Goal: Information Seeking & Learning: Learn about a topic

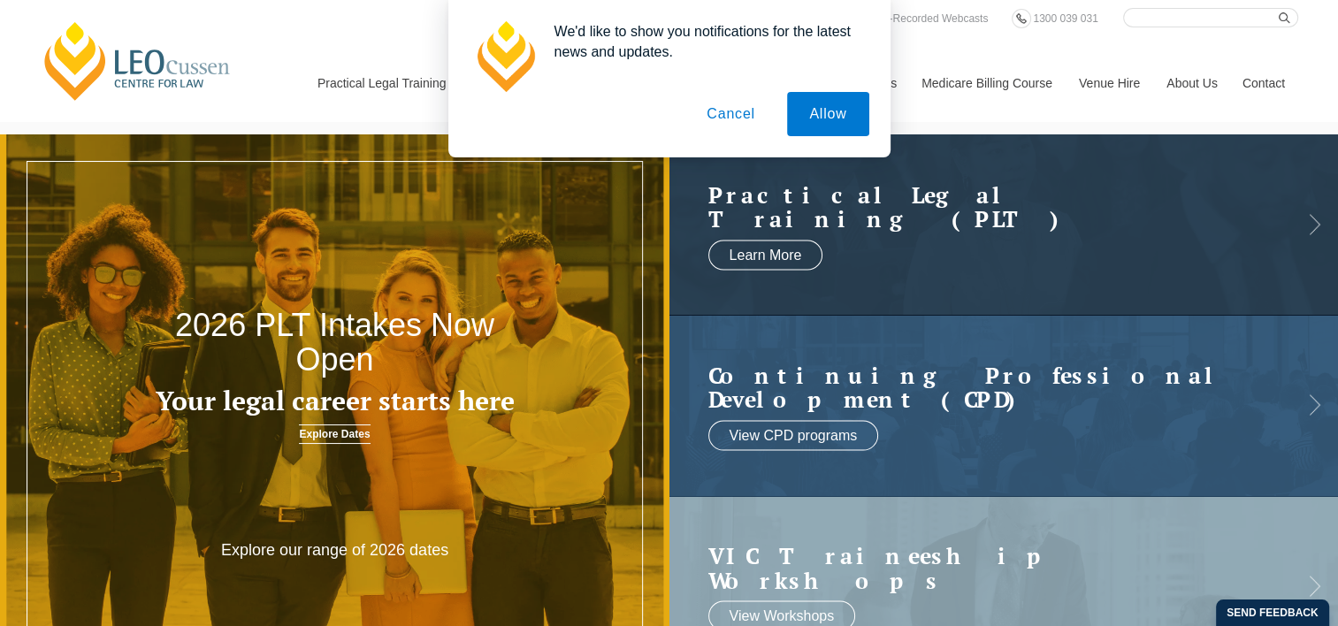
click at [740, 108] on button "Cancel" at bounding box center [731, 114] width 93 height 44
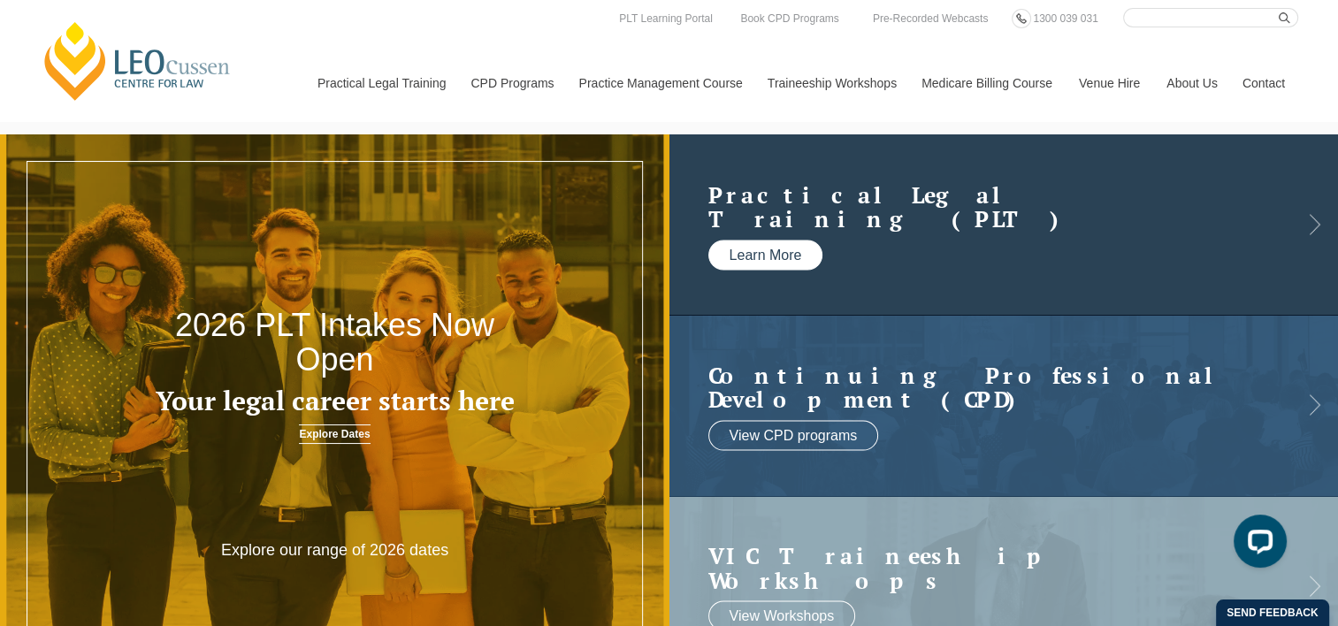
click at [754, 264] on link "Learn More" at bounding box center [765, 255] width 115 height 30
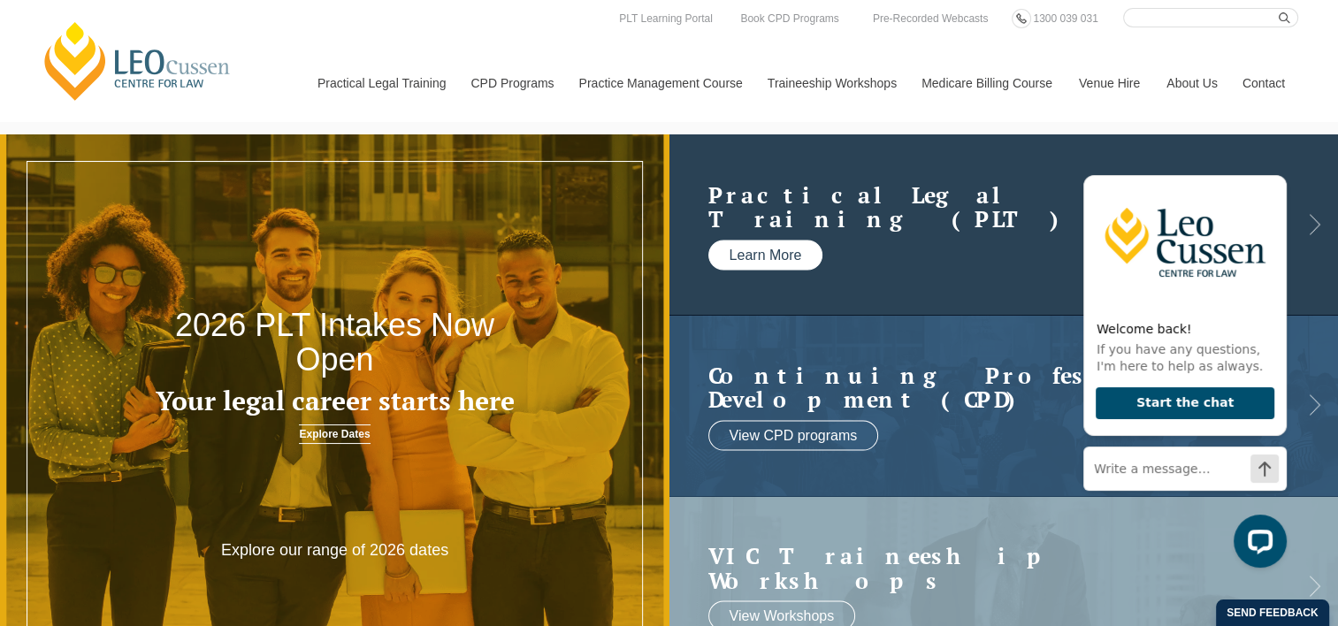
click at [800, 258] on link "Learn More" at bounding box center [765, 255] width 115 height 30
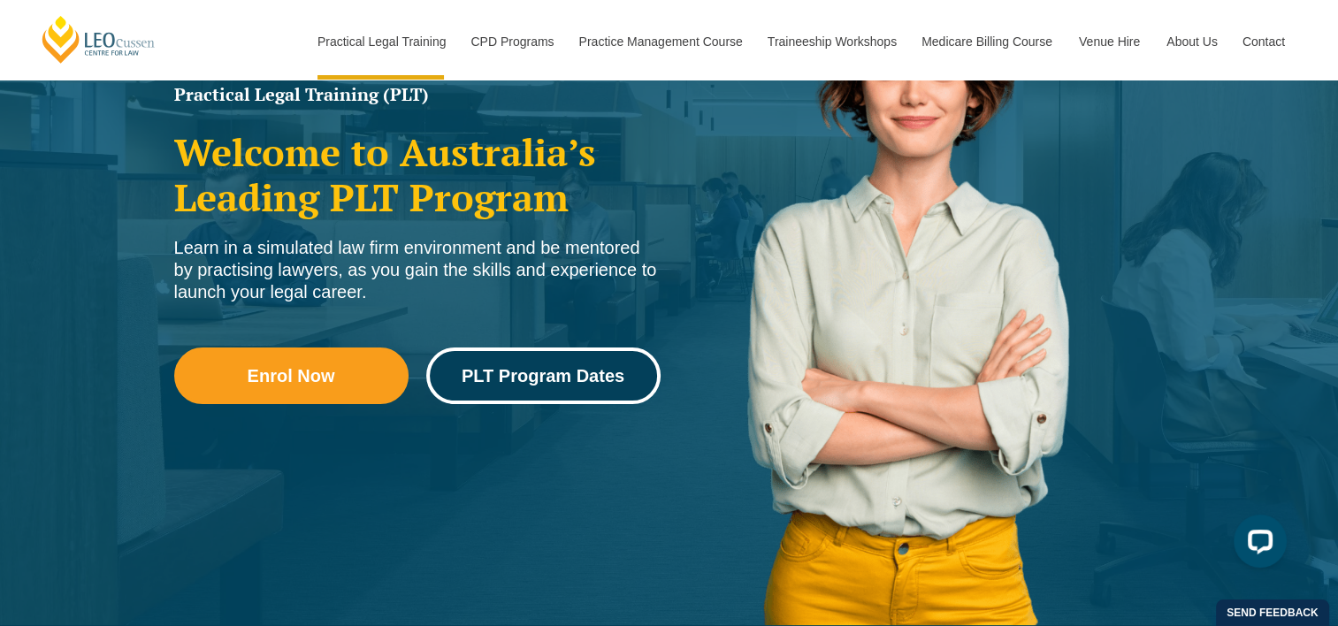
click at [584, 383] on span "PLT Program Dates" at bounding box center [543, 376] width 163 height 18
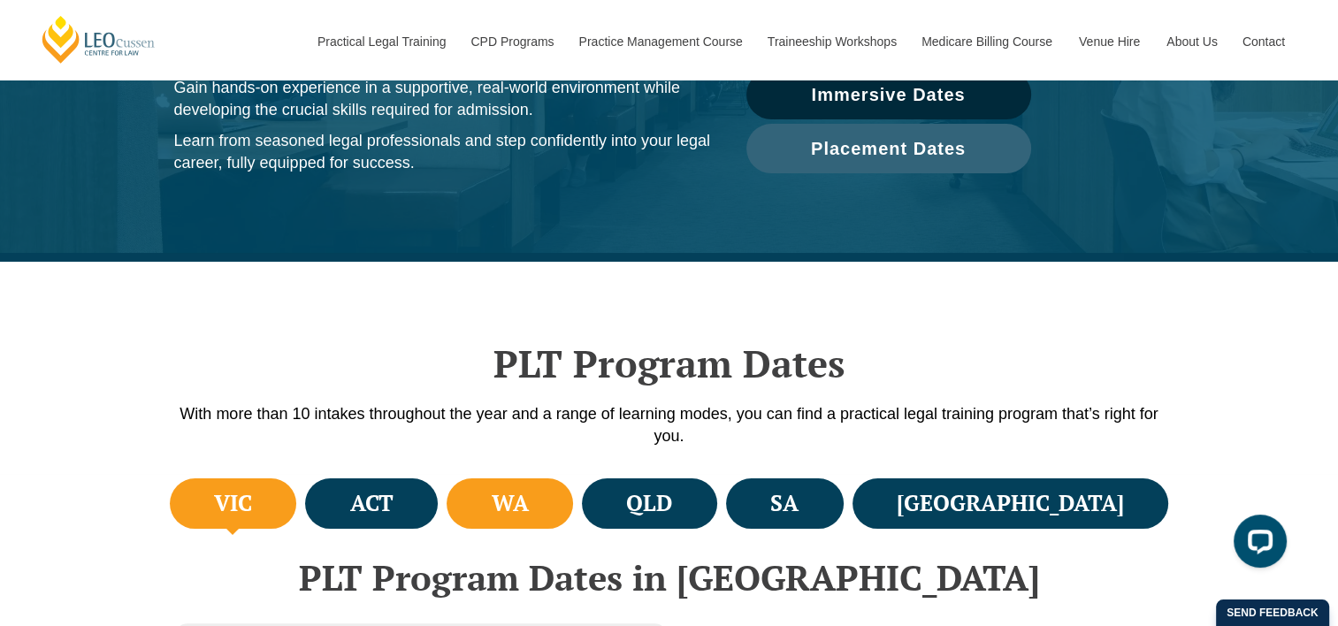
click at [529, 497] on h4 "WA" at bounding box center [510, 503] width 37 height 29
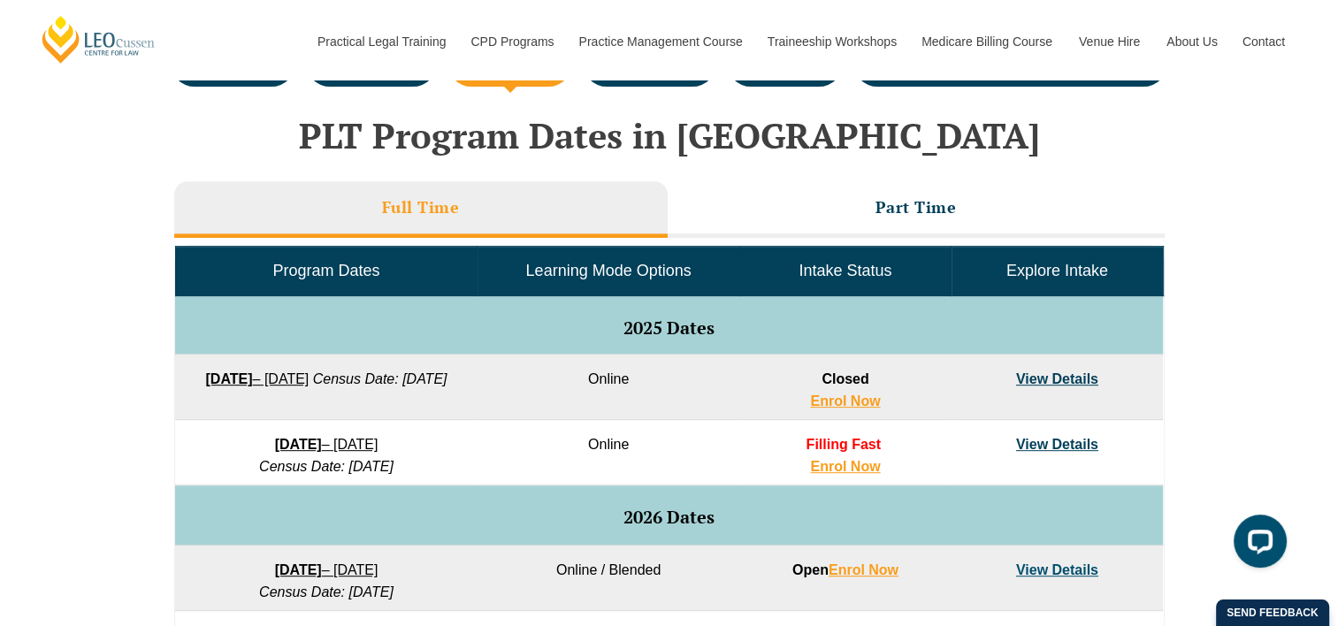
scroll to position [796, 0]
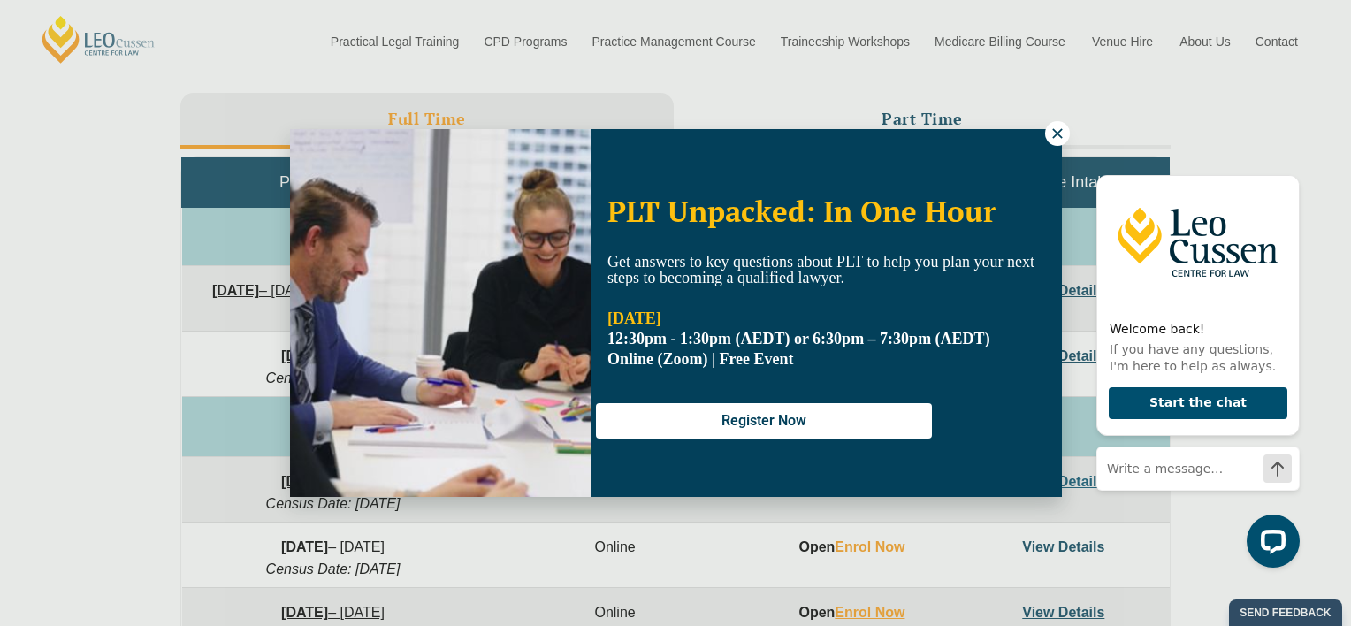
click at [1051, 131] on icon at bounding box center [1058, 134] width 16 height 16
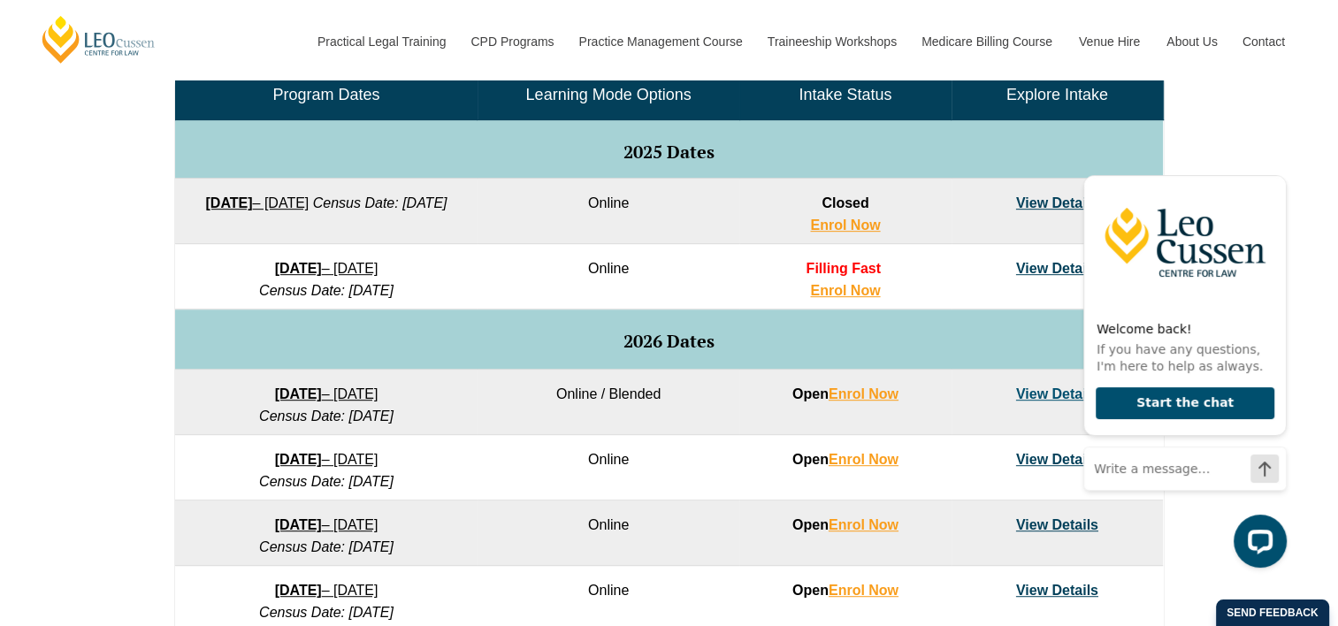
scroll to position [884, 0]
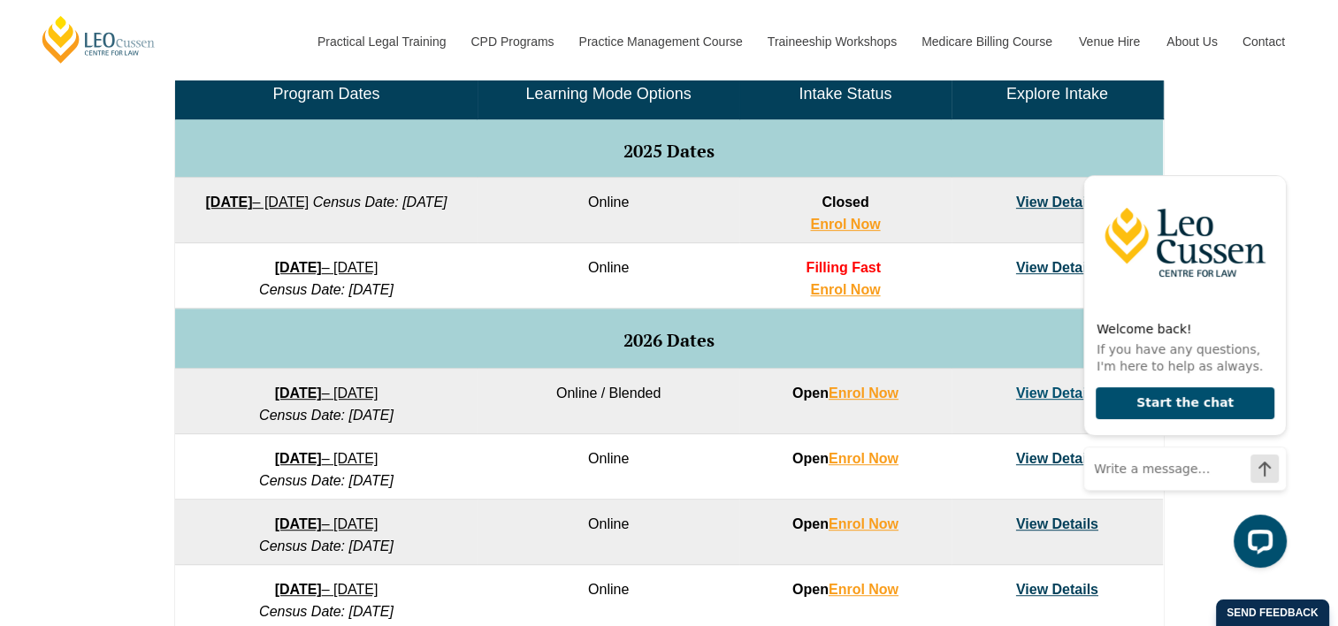
click at [1029, 260] on link "View Details" at bounding box center [1057, 267] width 82 height 15
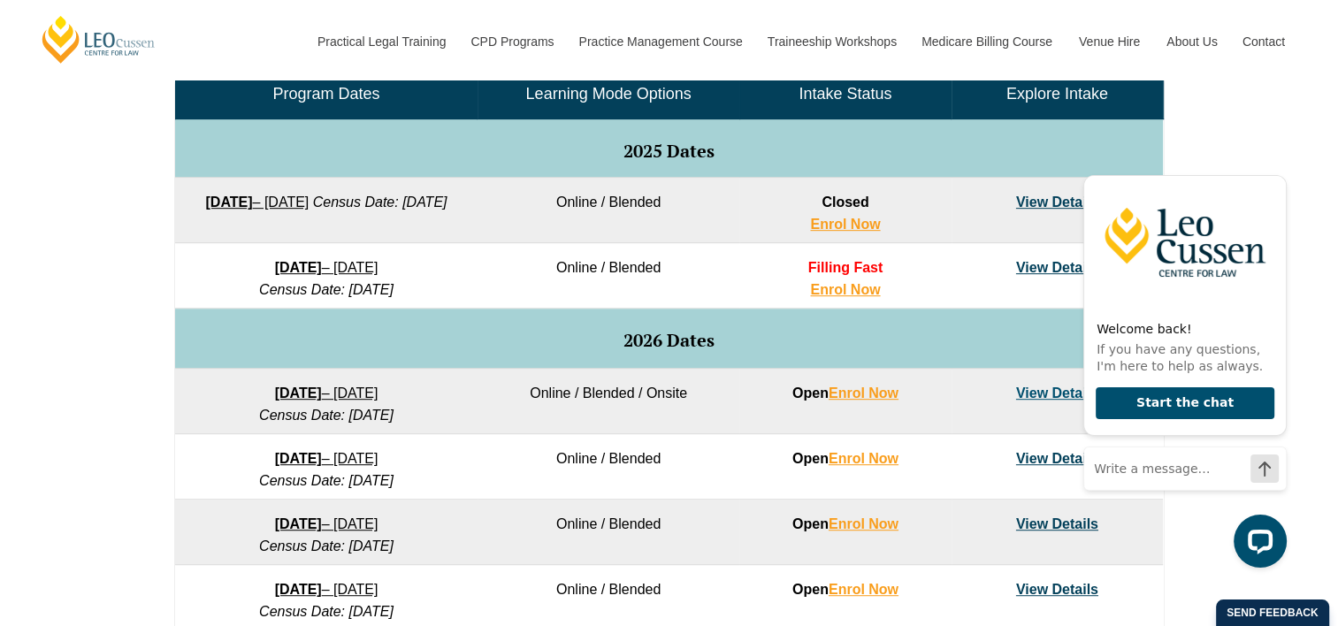
click at [1056, 387] on link "View Details" at bounding box center [1057, 393] width 82 height 15
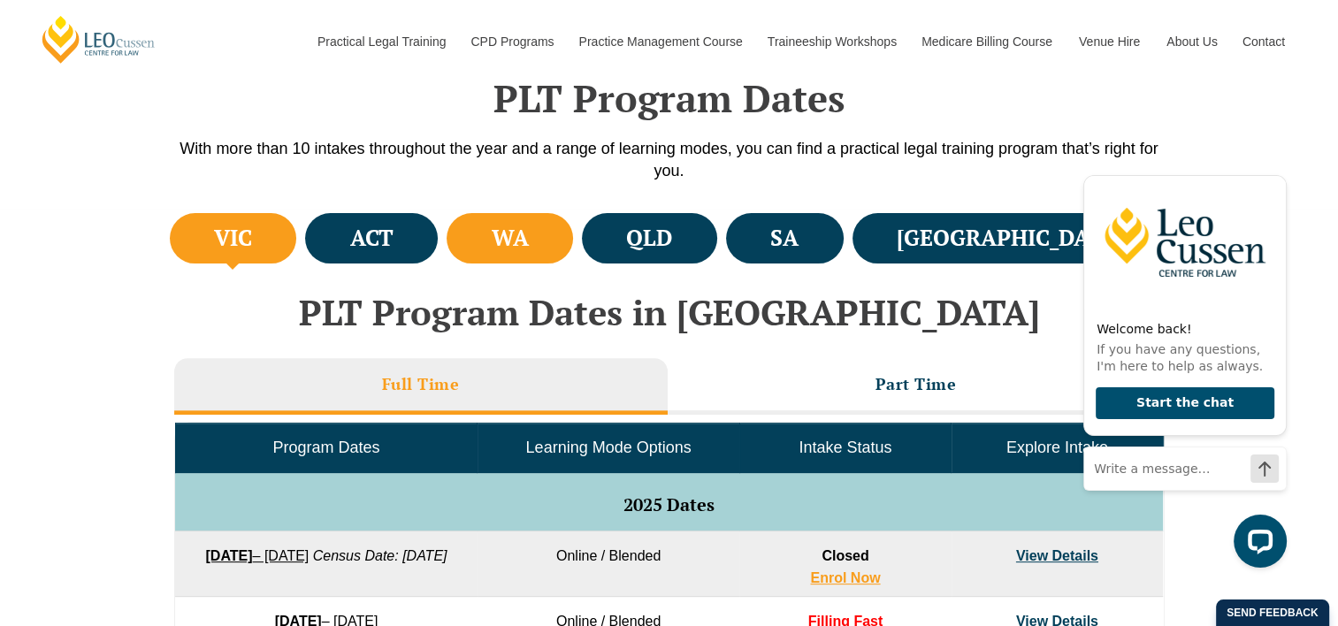
click at [529, 246] on h4 "WA" at bounding box center [510, 238] width 37 height 29
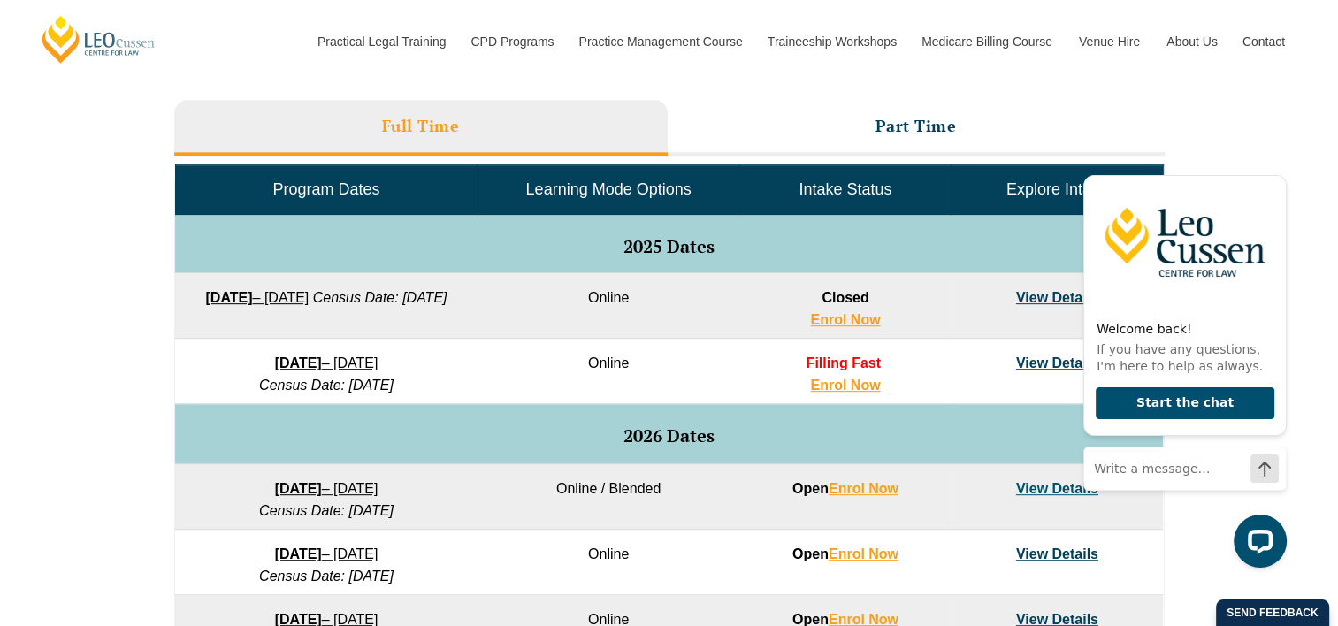
scroll to position [796, 0]
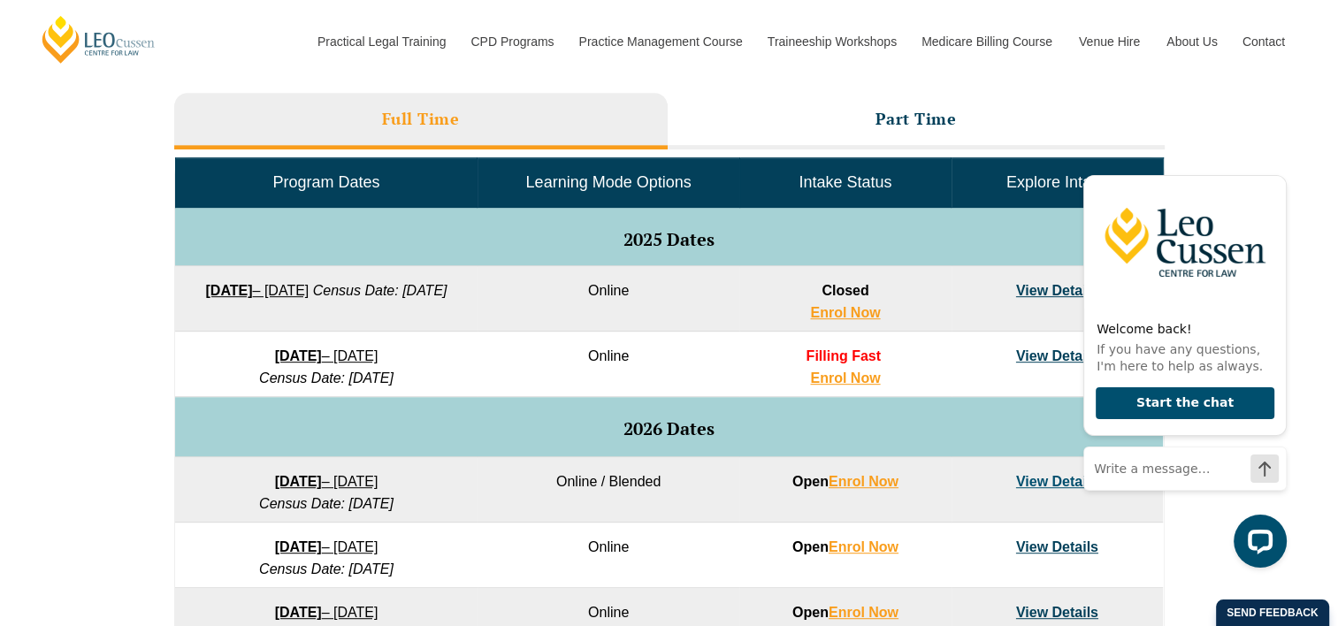
click at [1053, 485] on link "View Details" at bounding box center [1057, 481] width 82 height 15
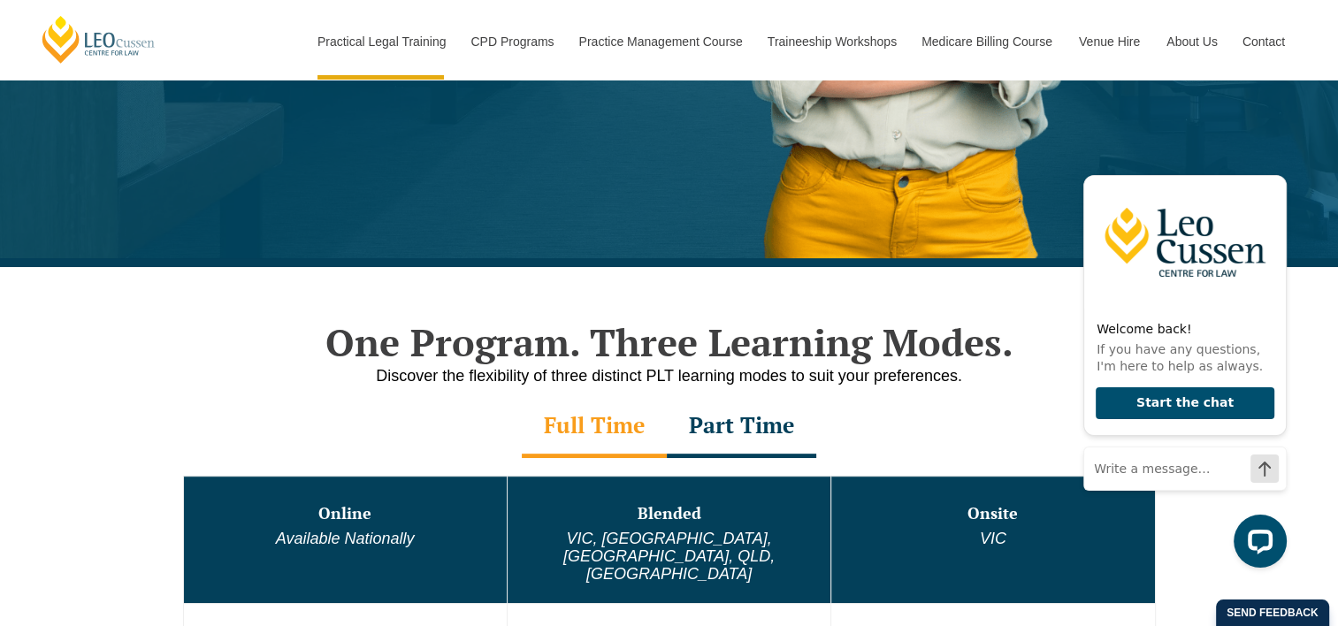
scroll to position [442, 0]
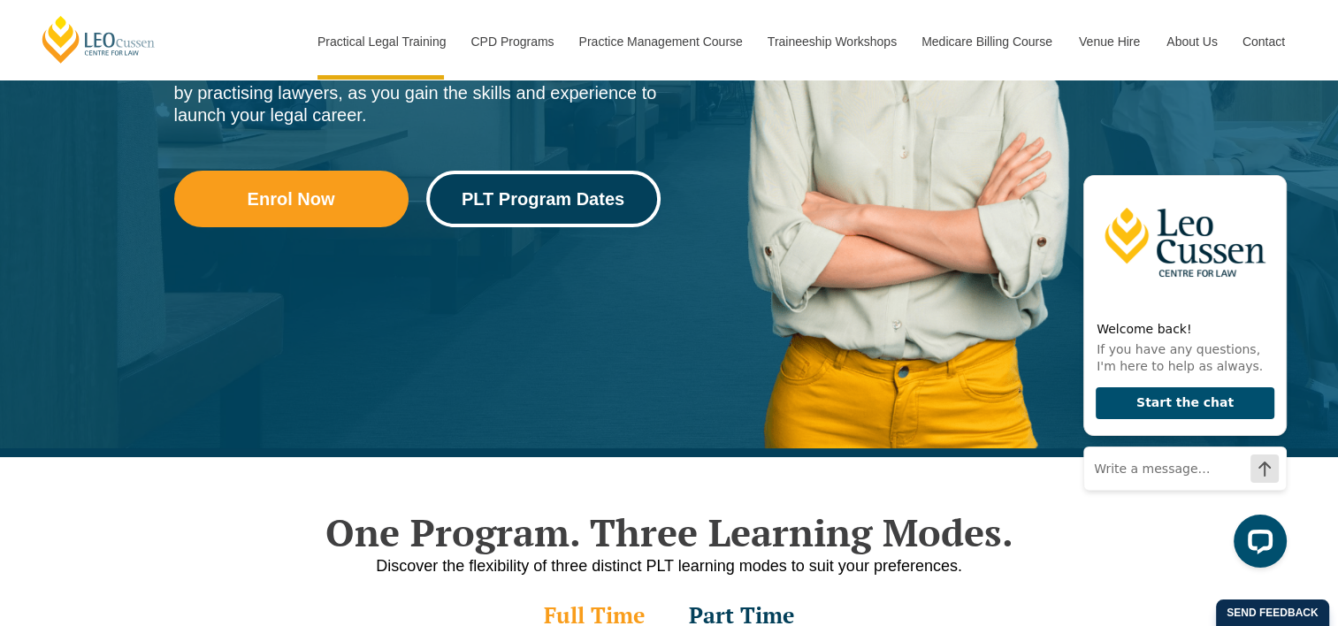
click at [633, 193] on span "PLT Program Dates" at bounding box center [544, 199] width 210 height 18
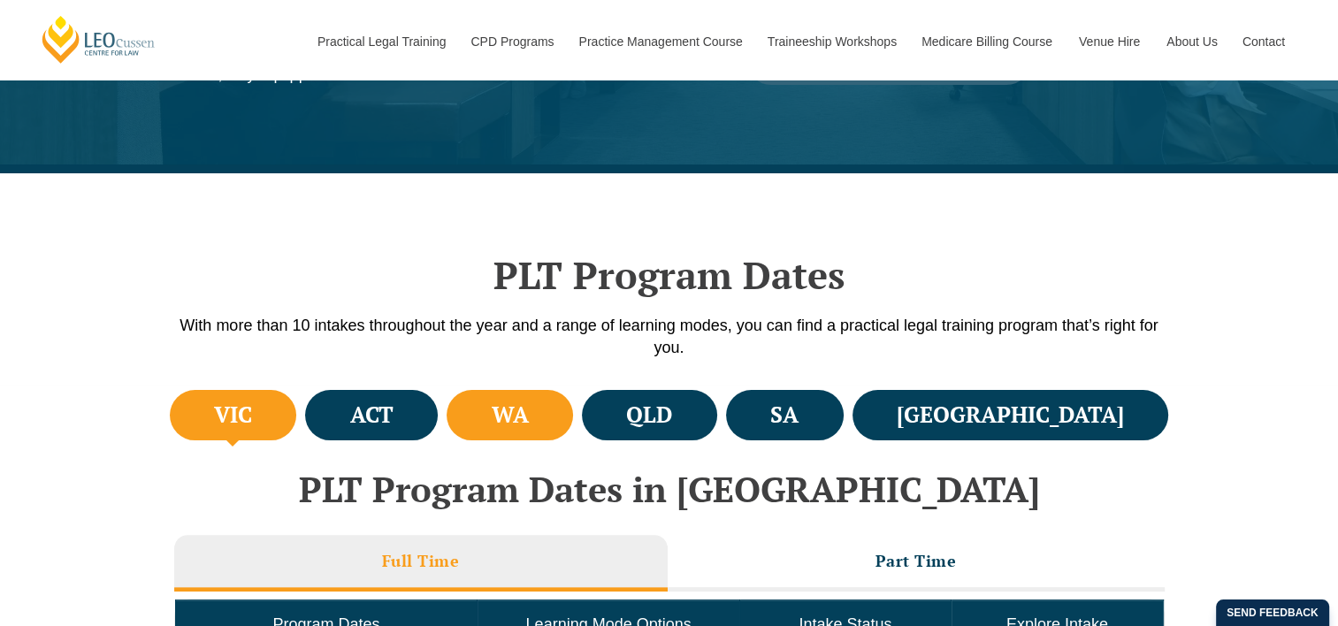
click at [573, 417] on li "WA" at bounding box center [510, 415] width 126 height 50
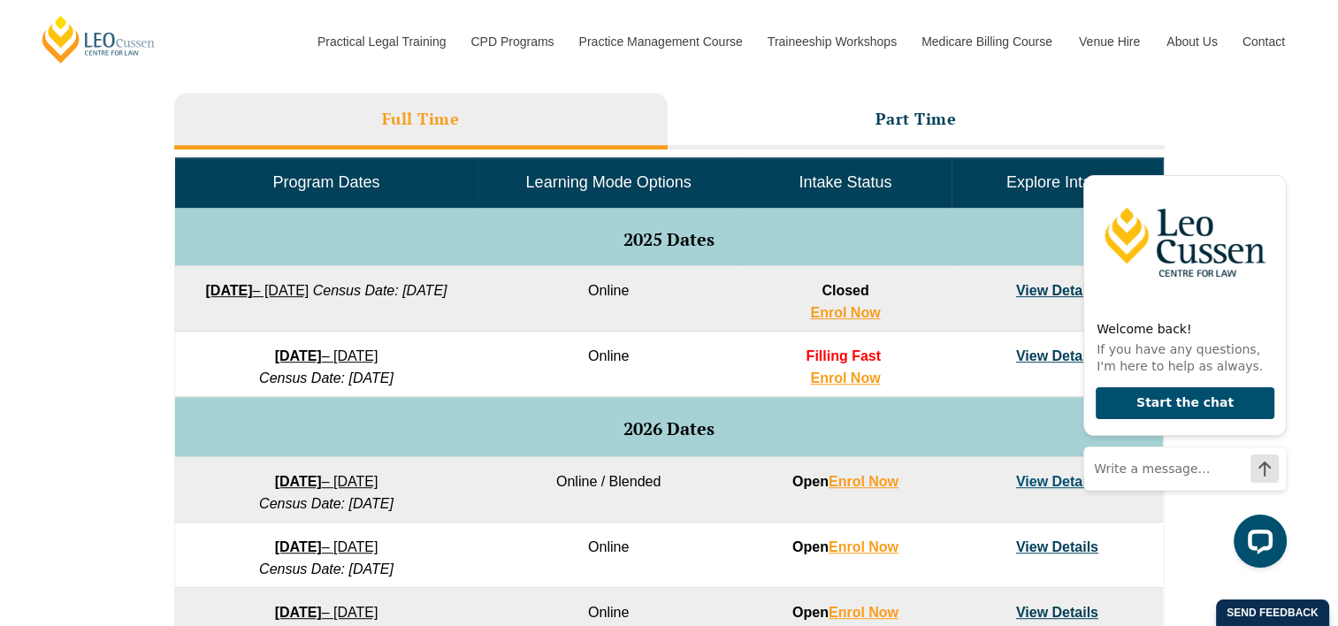
scroll to position [884, 0]
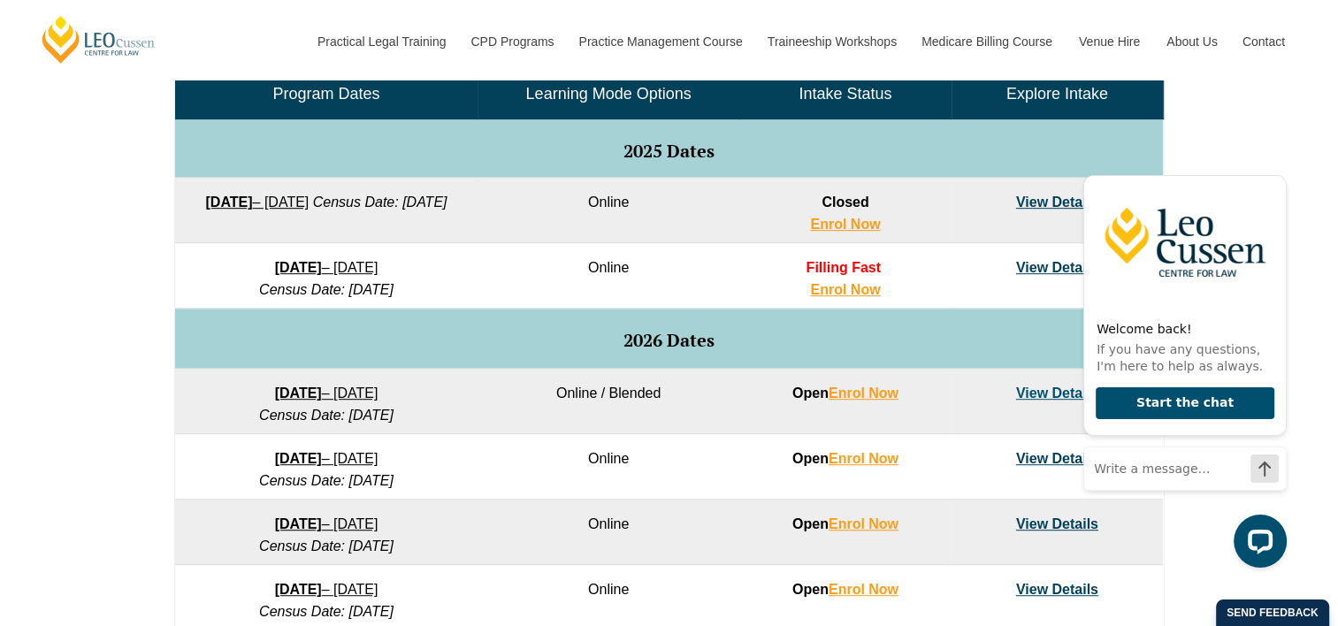
click at [1029, 393] on link "View Details" at bounding box center [1057, 393] width 82 height 15
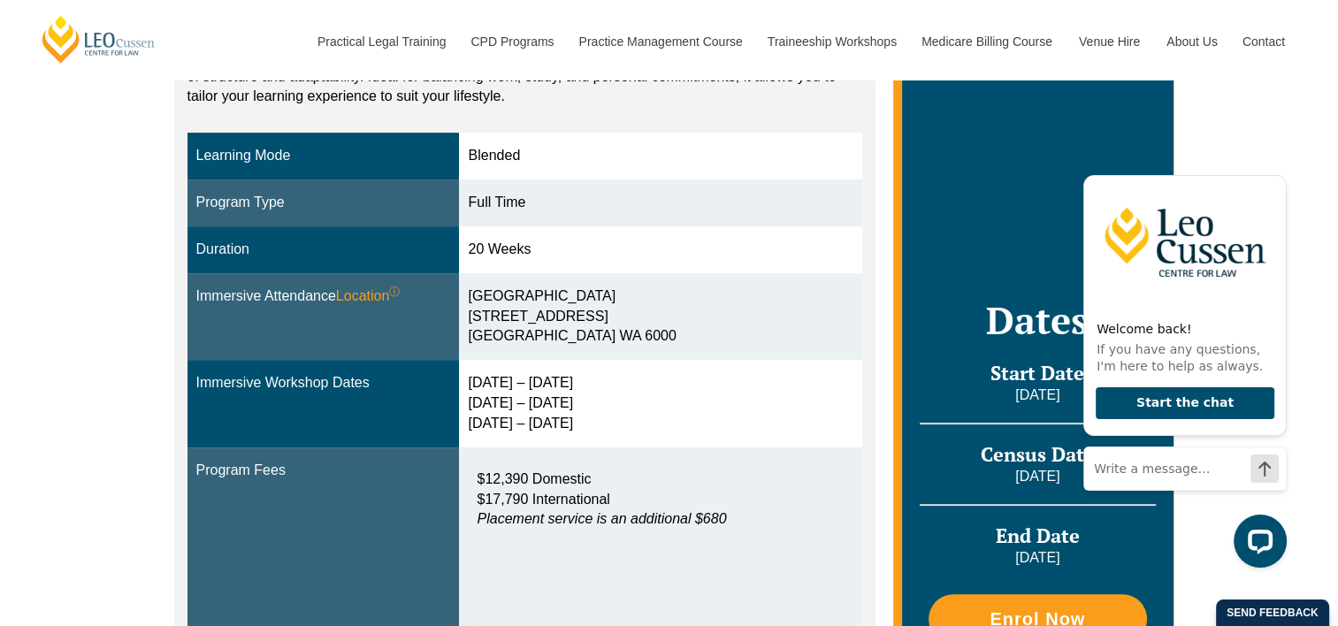
scroll to position [442, 0]
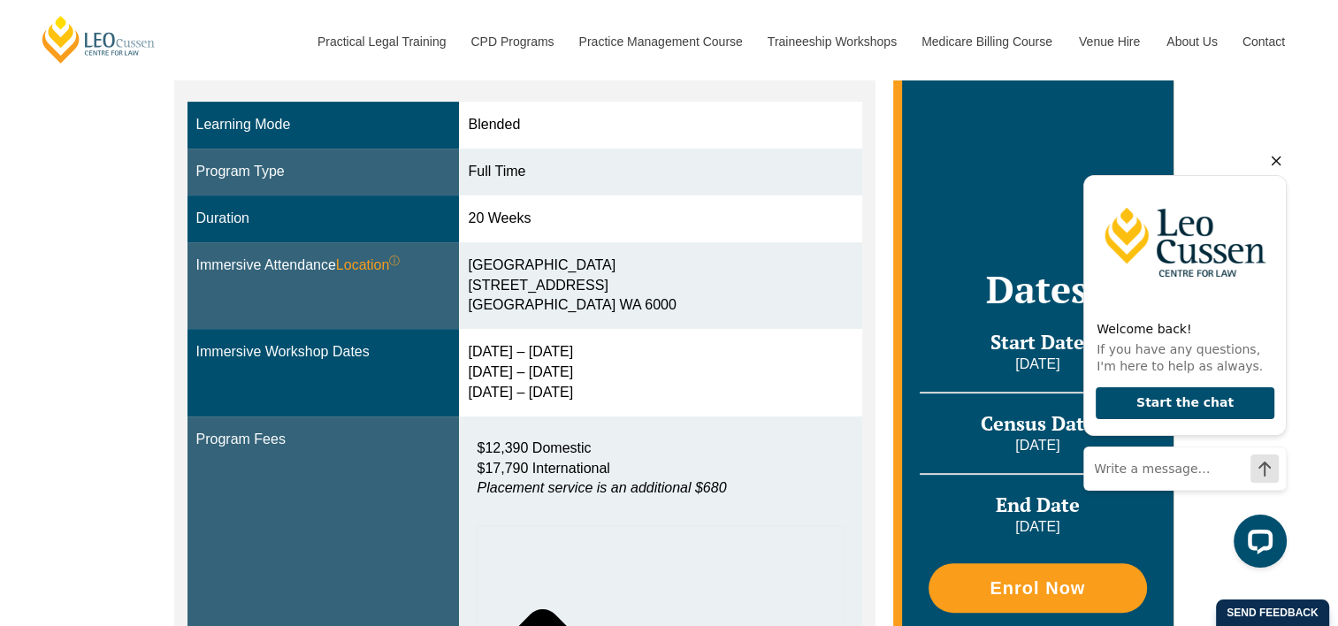
click at [1271, 165] on icon "Hide greeting" at bounding box center [1276, 160] width 21 height 21
